Goal: Book appointment/travel/reservation

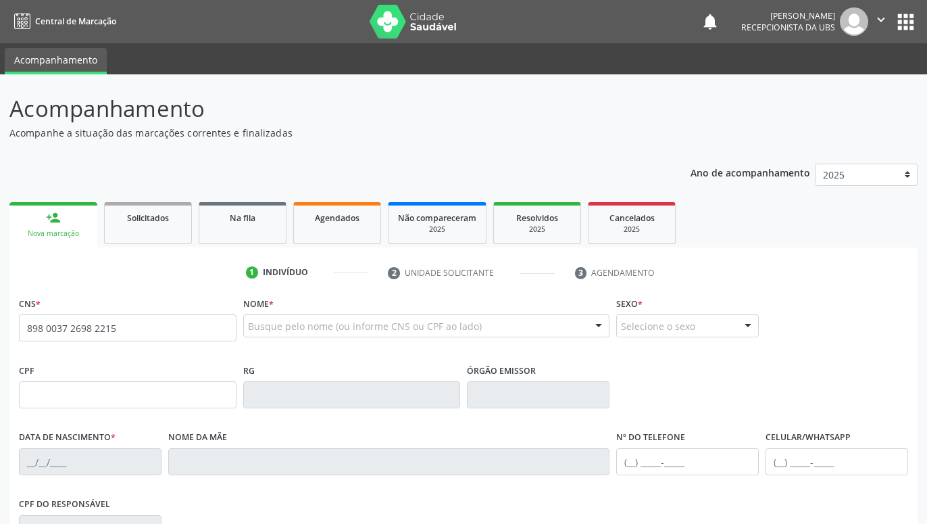
type input "898 0037 2698 2215"
type input "009.613.994-30"
type input "18/[DATE]"
type input "[PERSON_NAME]"
type input "[PHONE_NUMBER]"
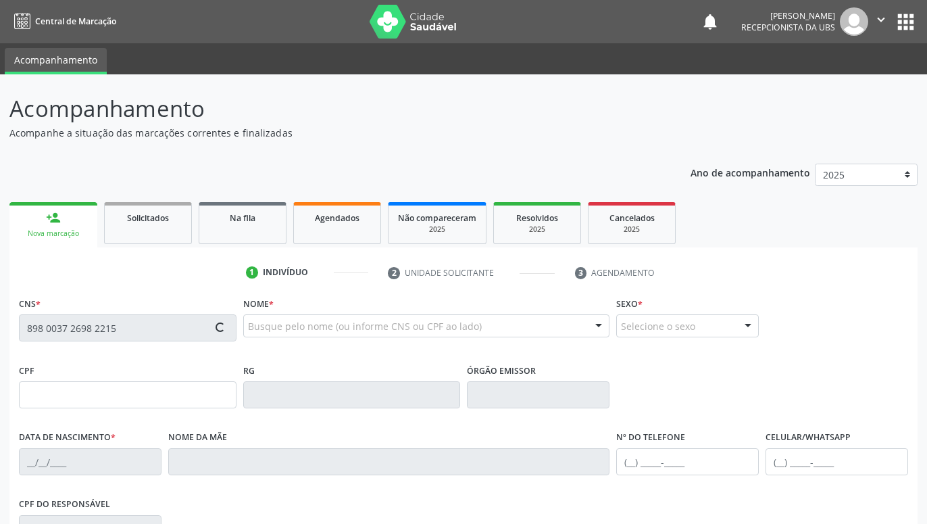
type input "974"
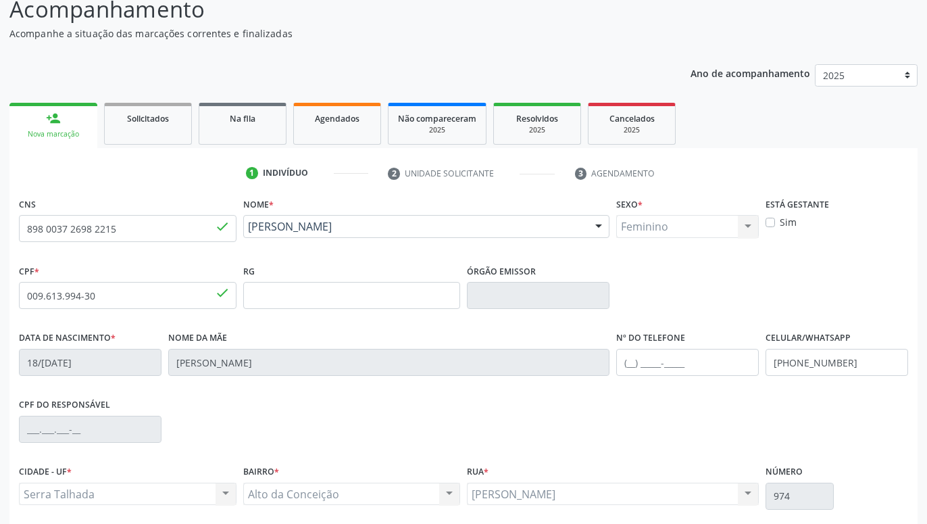
scroll to position [209, 0]
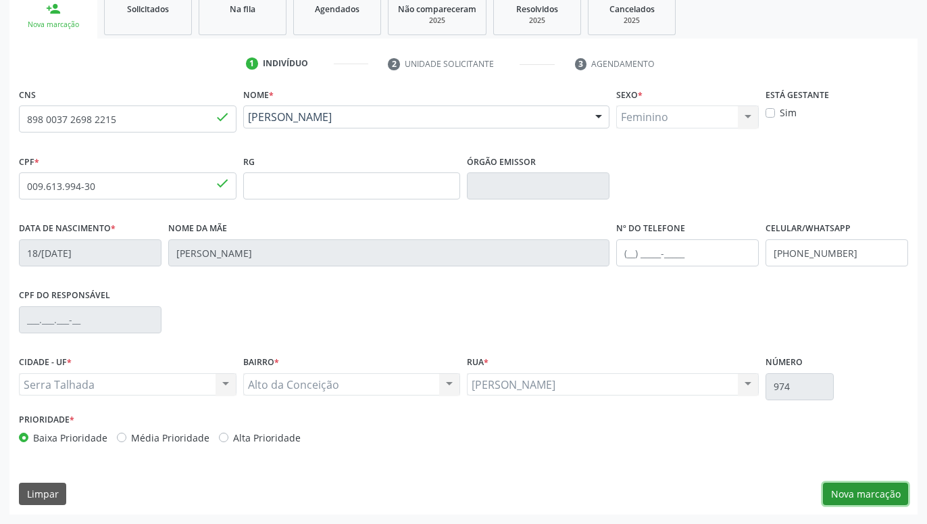
click at [858, 486] on button "Nova marcação" at bounding box center [865, 493] width 85 height 23
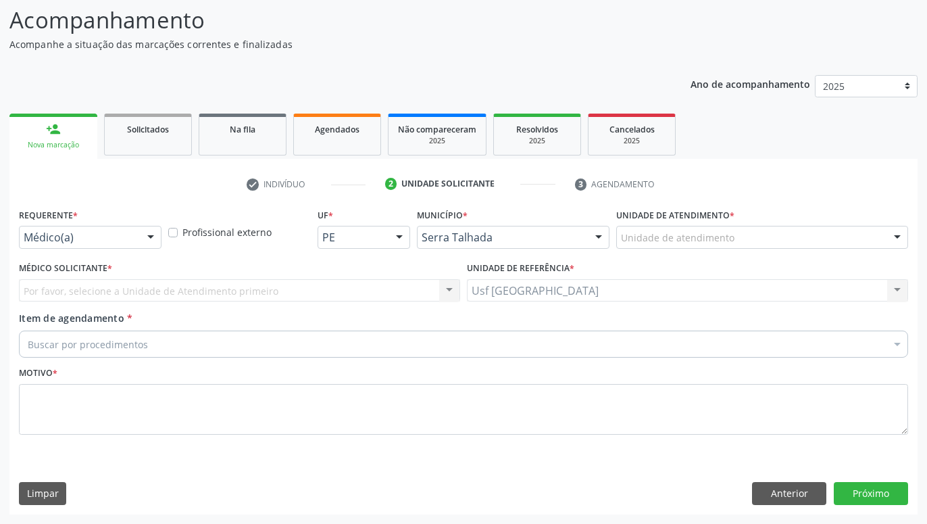
drag, startPoint x: 154, startPoint y: 232, endPoint x: 141, endPoint y: 237, distance: 13.9
click at [153, 232] on div at bounding box center [151, 237] width 20 height 23
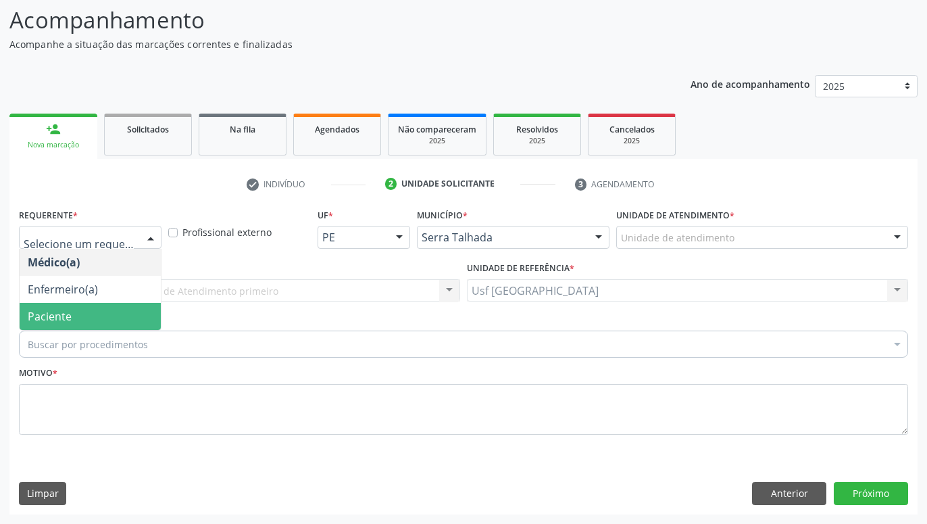
click at [104, 307] on span "Paciente" at bounding box center [90, 316] width 141 height 27
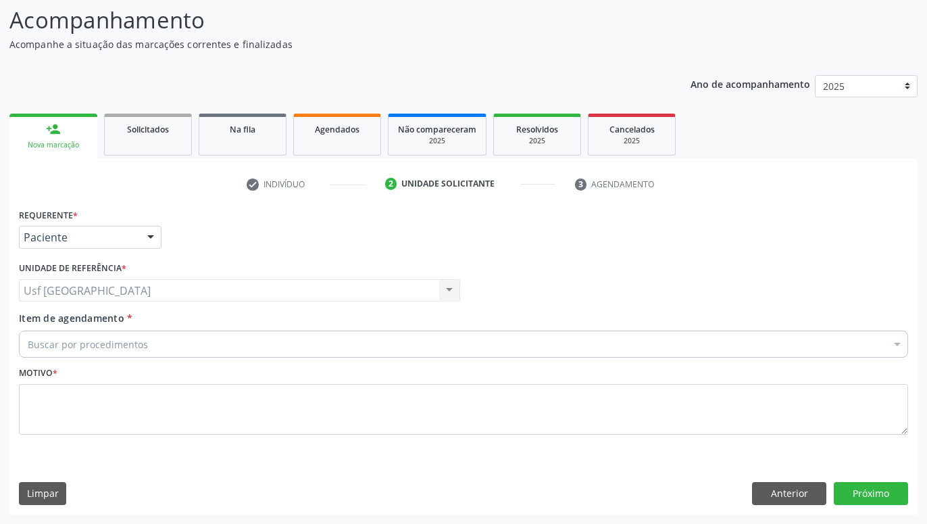
click at [176, 356] on div "Buscar por procedimentos" at bounding box center [463, 343] width 889 height 27
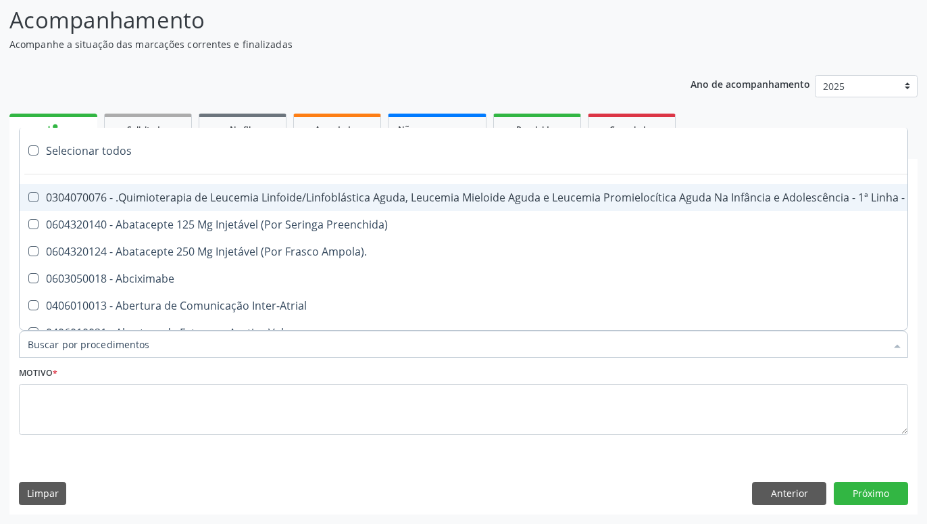
click at [177, 349] on input "Item de agendamento *" at bounding box center [457, 343] width 858 height 27
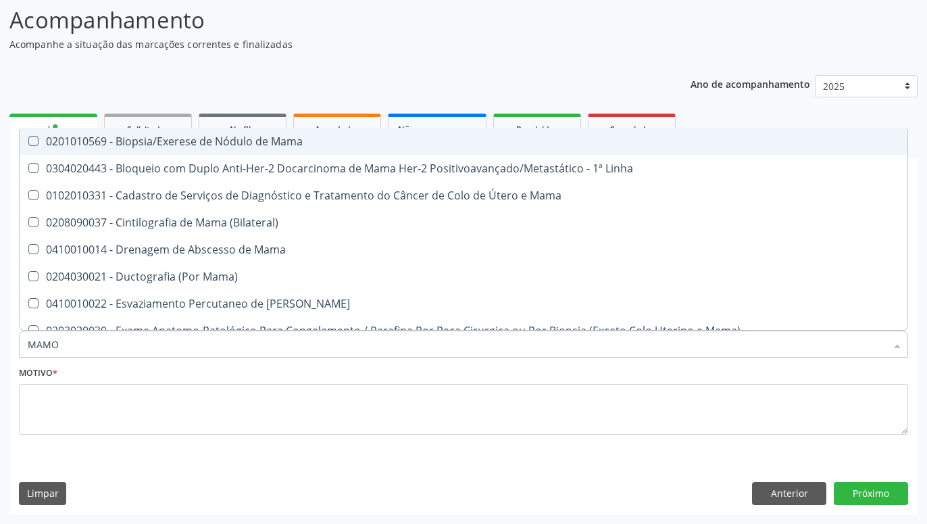
type input "MAMOG"
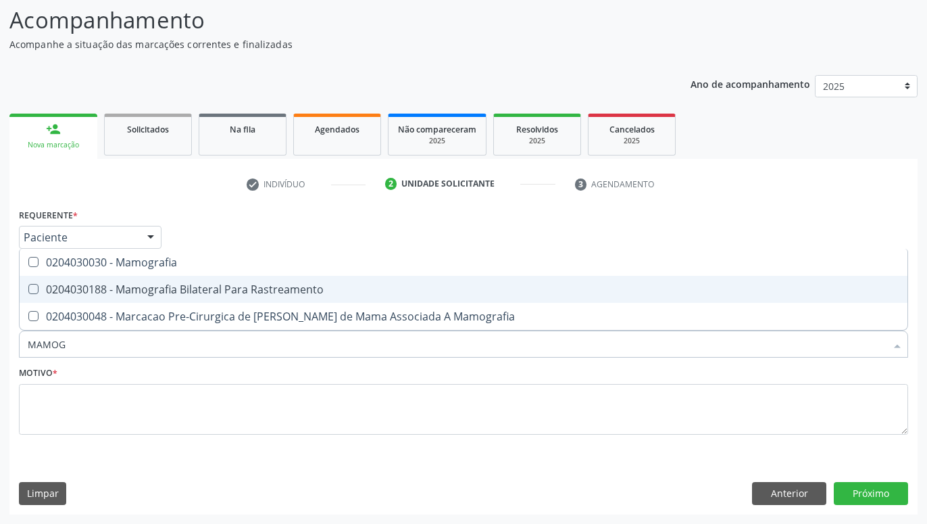
click at [210, 291] on div "0204030188 - Mamografia Bilateral Para Rastreamento" at bounding box center [463, 289] width 871 height 11
checkbox Rastreamento "true"
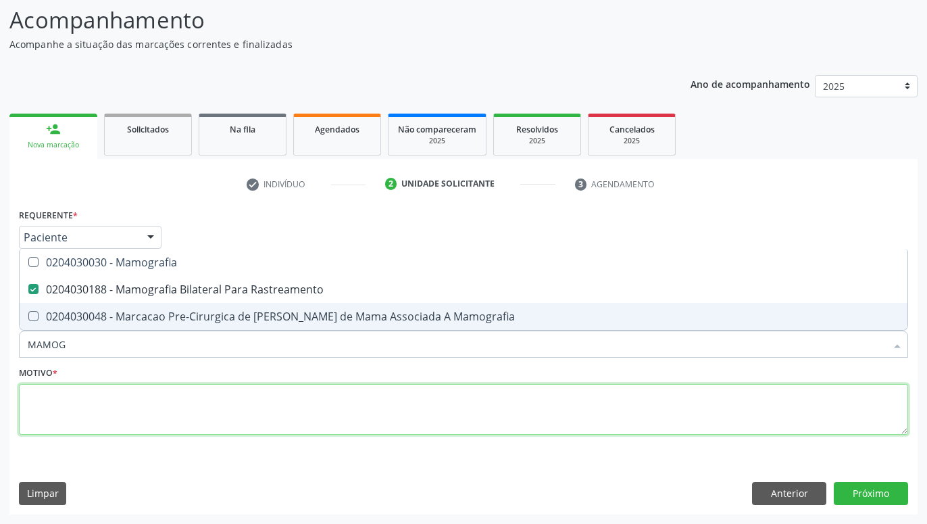
click at [255, 424] on textarea at bounding box center [463, 409] width 889 height 51
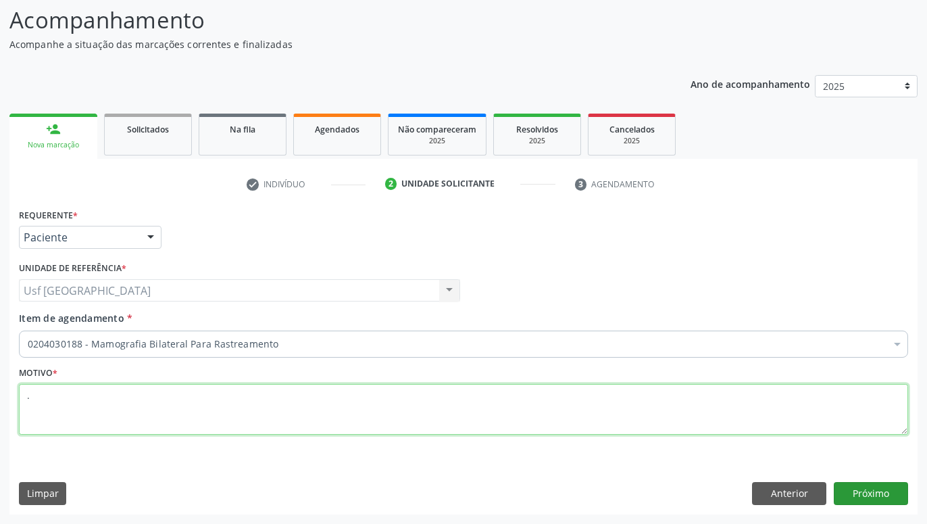
type textarea "."
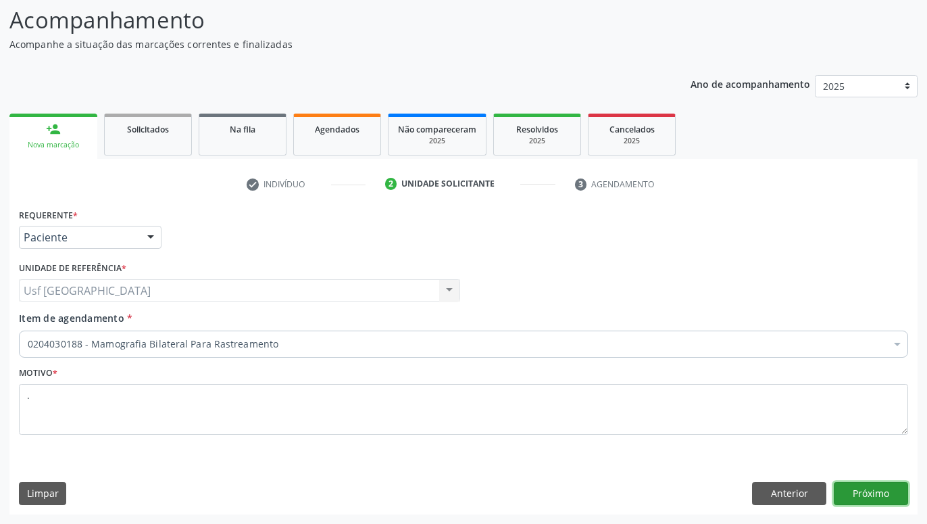
click at [874, 494] on button "Próximo" at bounding box center [871, 493] width 74 height 23
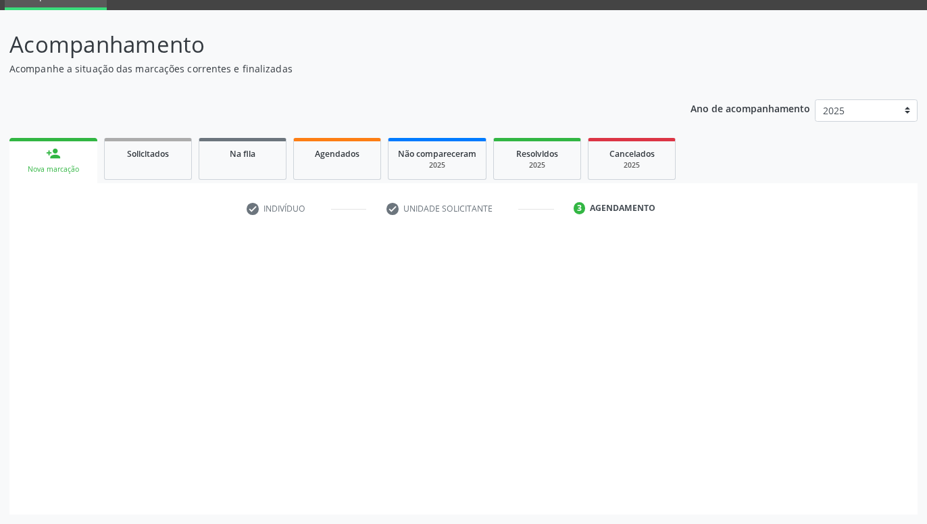
scroll to position [64, 0]
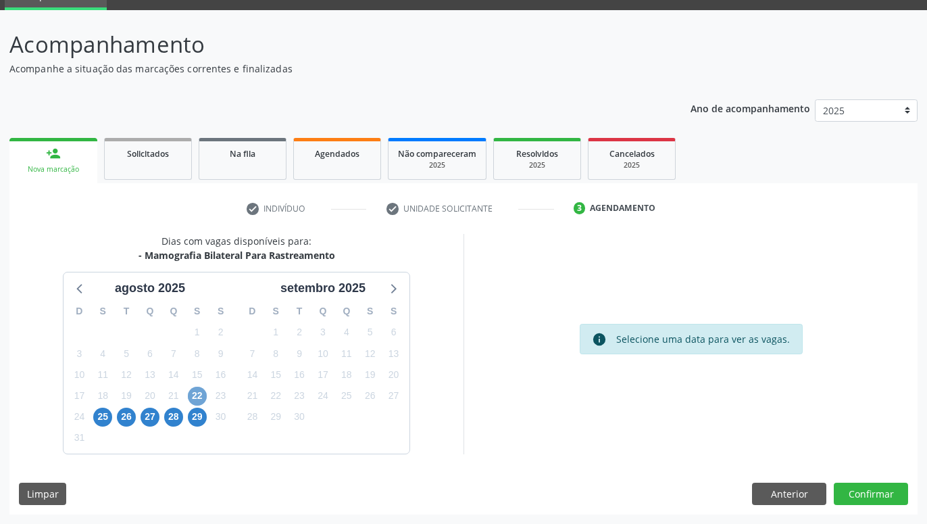
click at [197, 389] on span "22" at bounding box center [197, 395] width 19 height 19
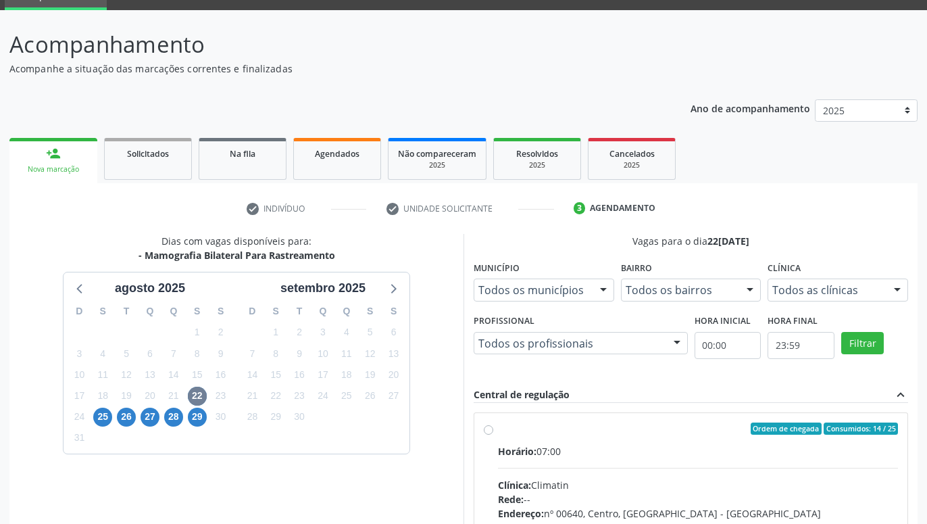
click at [483, 429] on div "Ordem de chegada Consumidos: 14 / 25 Horário: 07:00 Clínica: Climatin Rede: -- …" at bounding box center [690, 526] width 433 height 226
radio input "true"
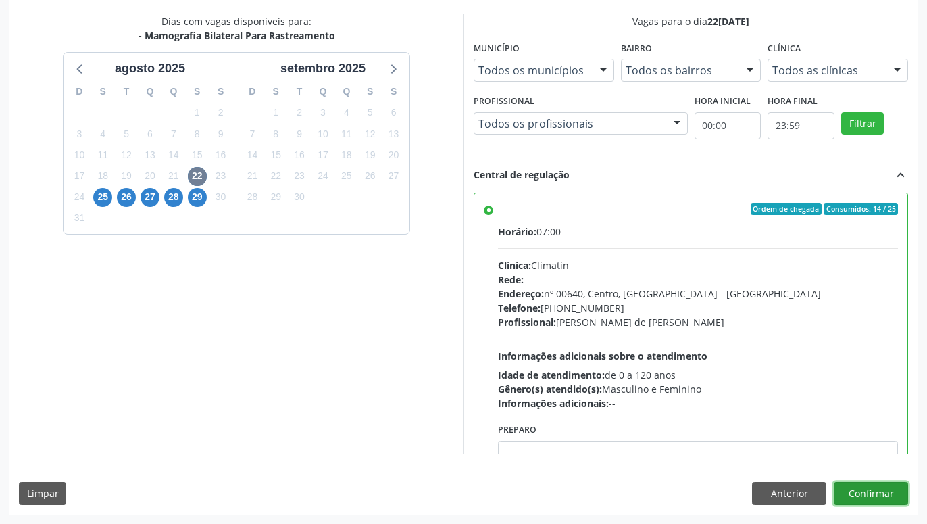
drag, startPoint x: 875, startPoint y: 488, endPoint x: 858, endPoint y: 486, distance: 17.1
click at [874, 488] on button "Confirmar" at bounding box center [871, 493] width 74 height 23
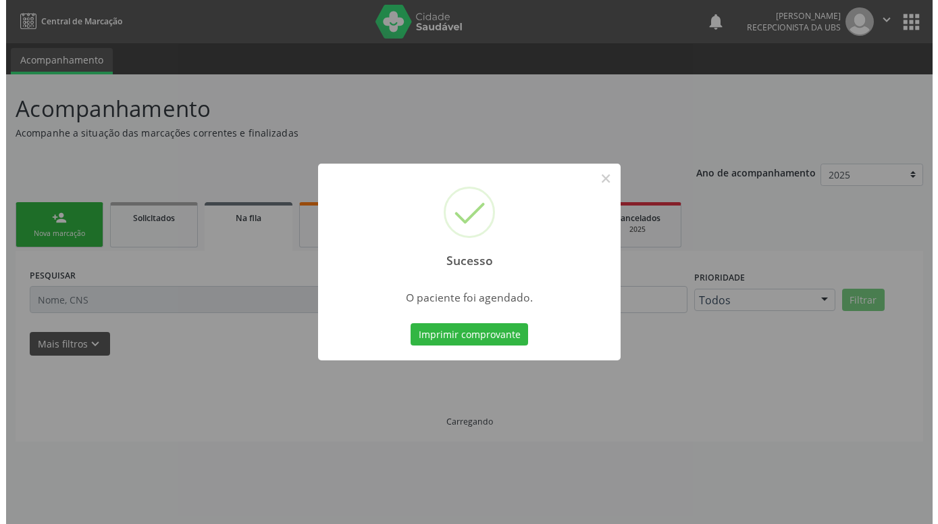
scroll to position [0, 0]
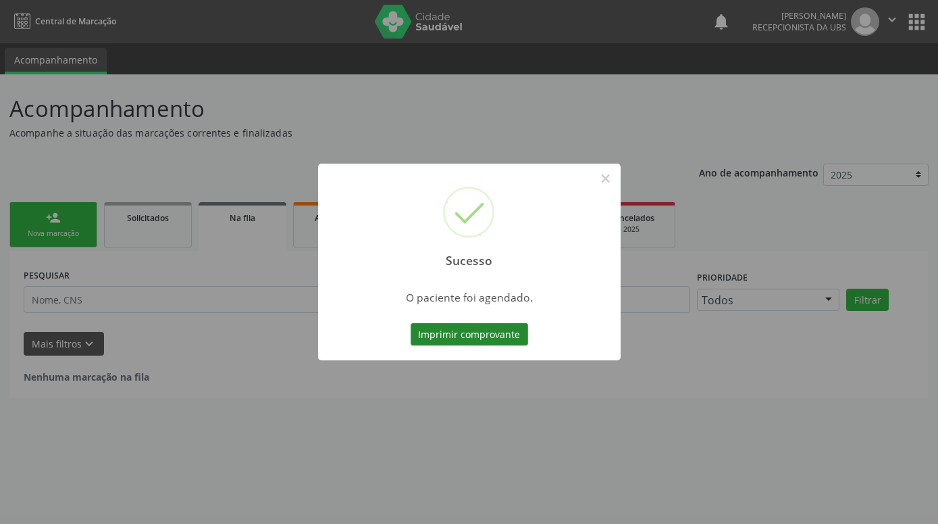
click at [470, 326] on button "Imprimir comprovante" at bounding box center [470, 334] width 118 height 23
